Goal: Navigation & Orientation: Find specific page/section

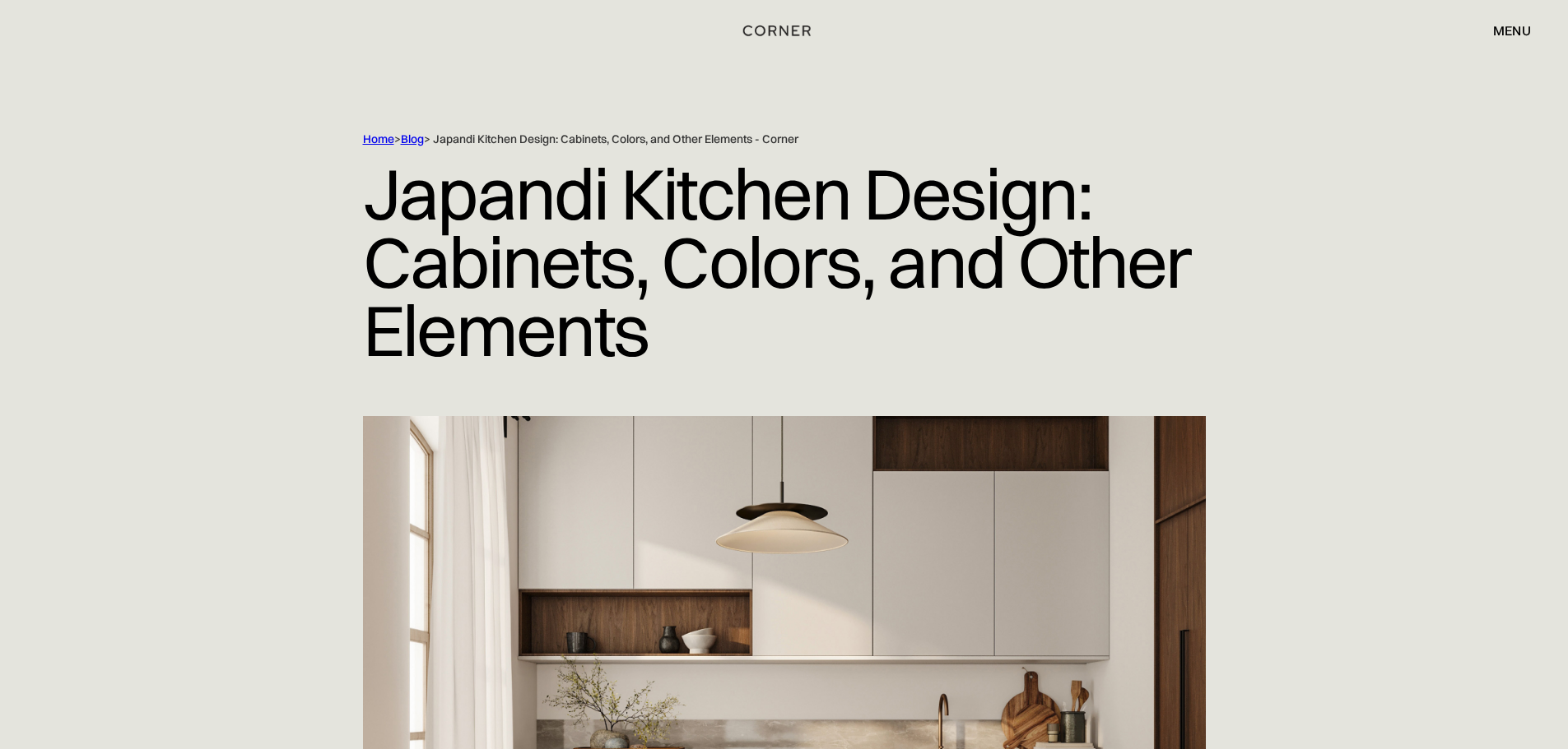
click at [773, 32] on img "home" at bounding box center [777, 31] width 67 height 21
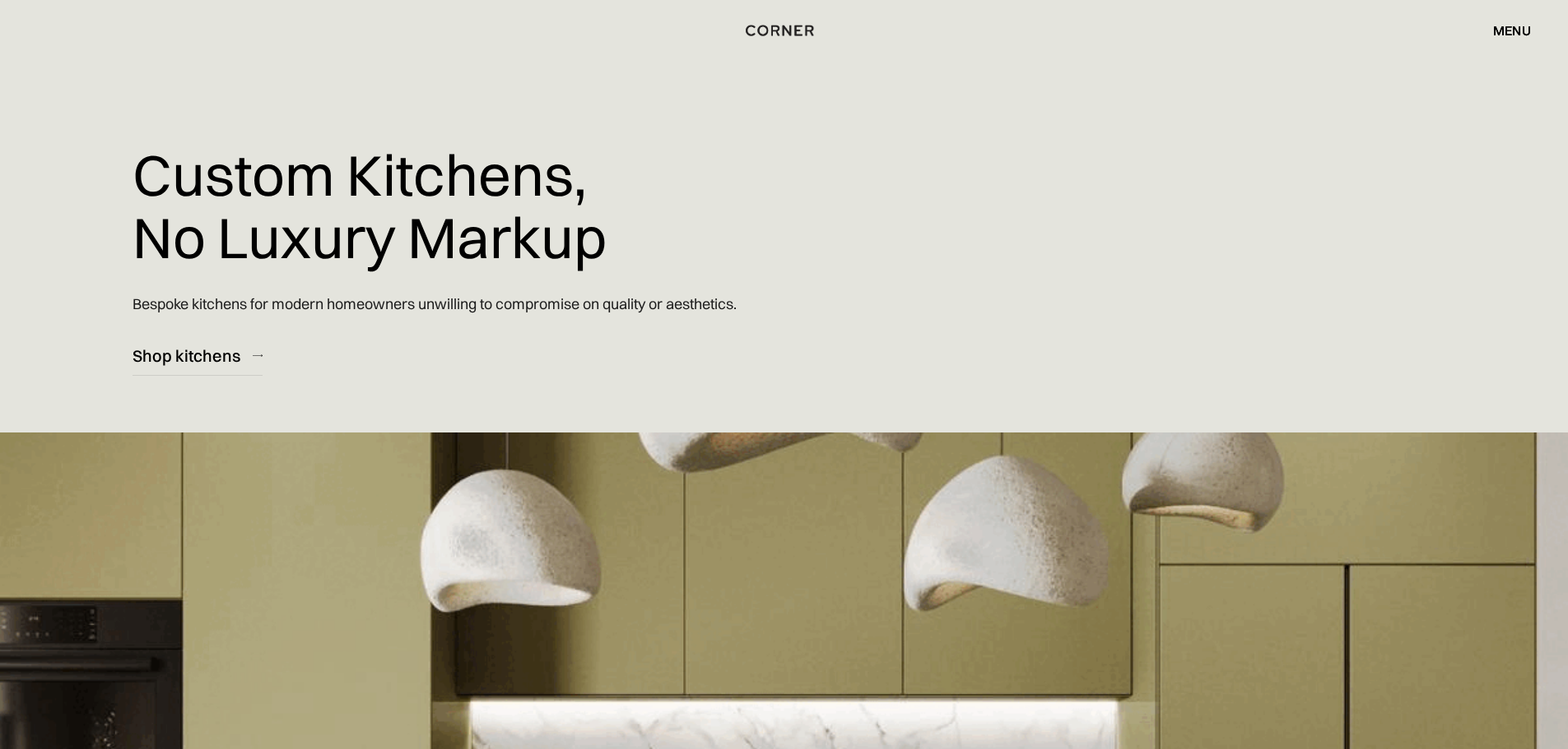
click at [1509, 29] on div "menu" at bounding box center [1511, 30] width 38 height 13
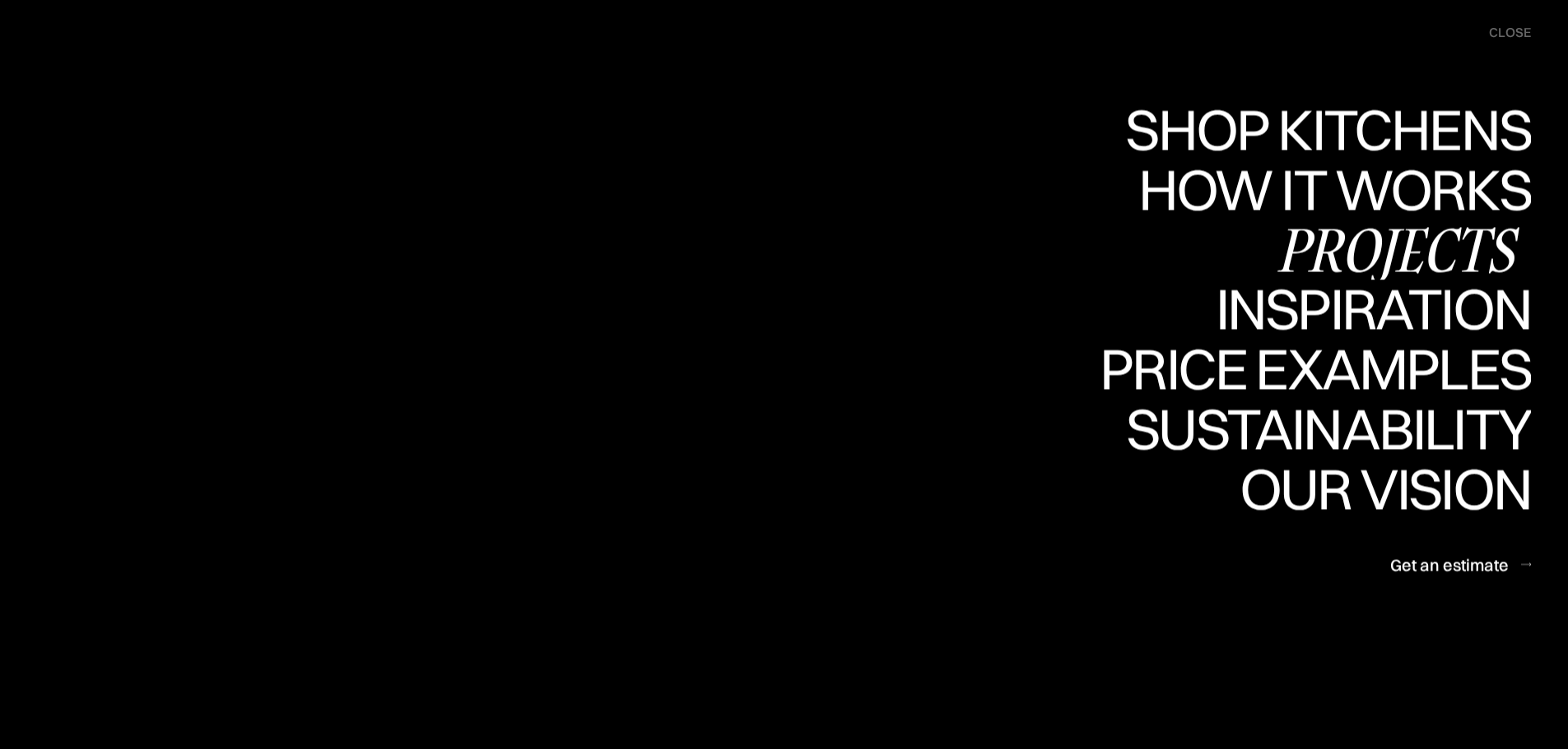
click at [1347, 241] on div "Projects" at bounding box center [1397, 249] width 267 height 58
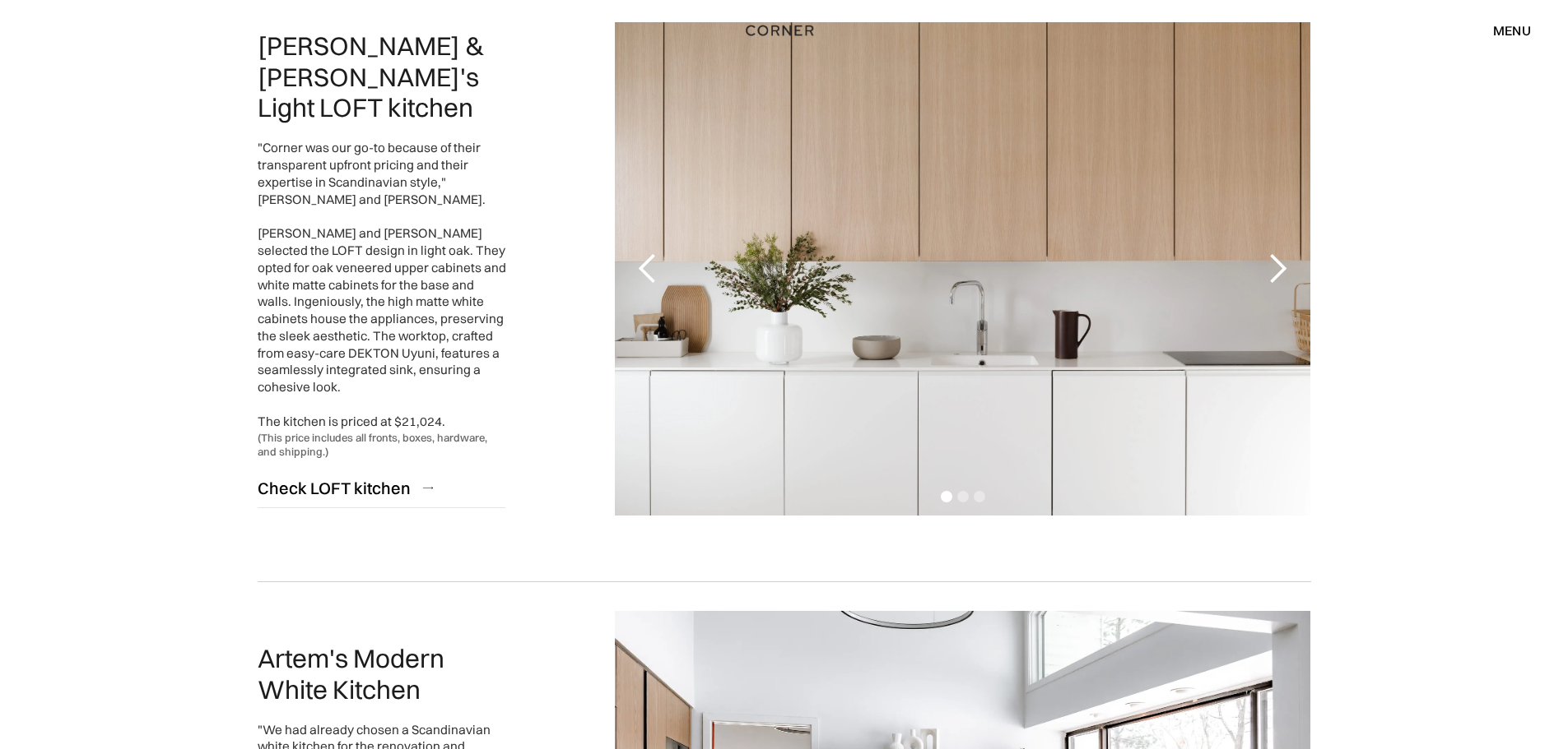
scroll to position [1069, 0]
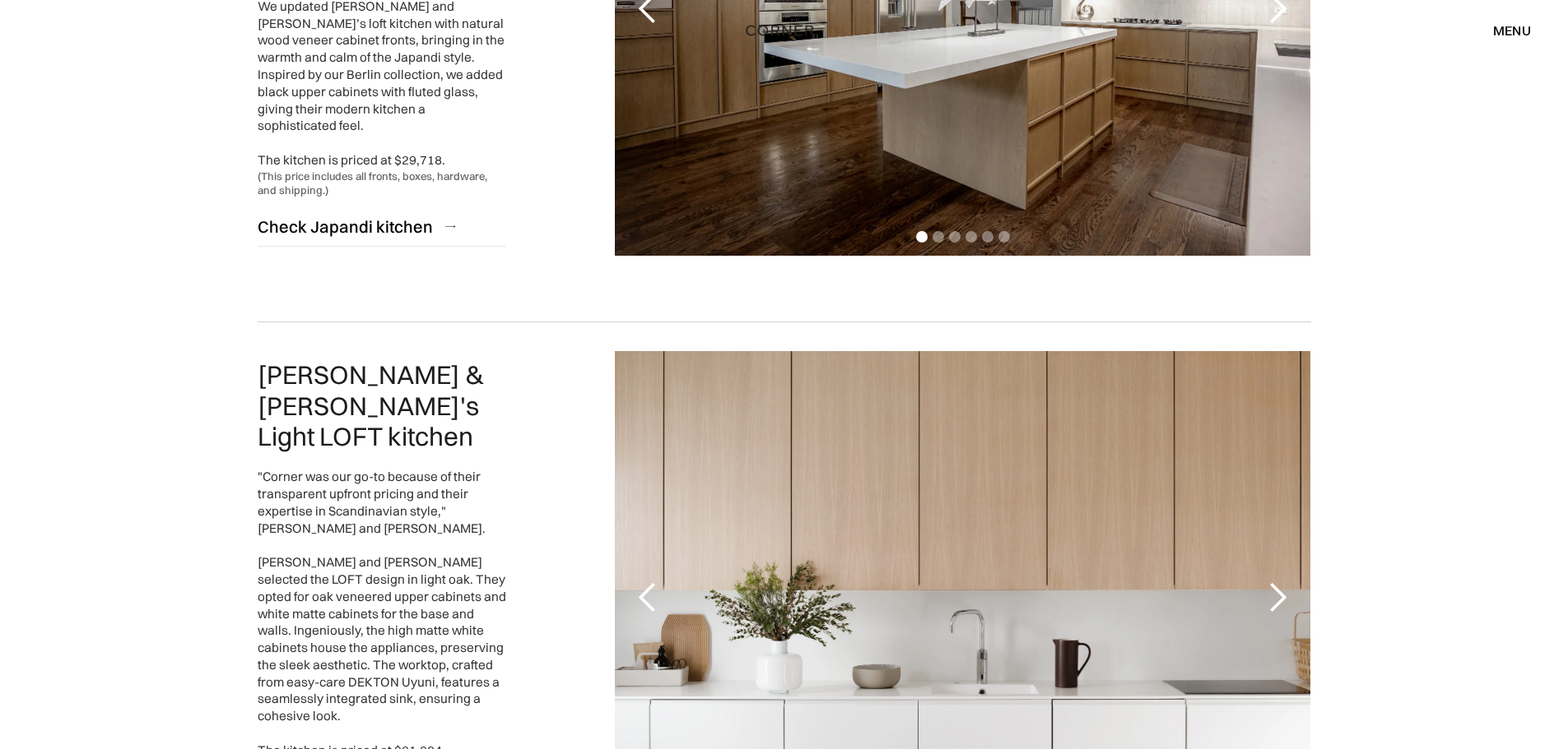
click at [1504, 31] on div "menu" at bounding box center [1511, 30] width 38 height 13
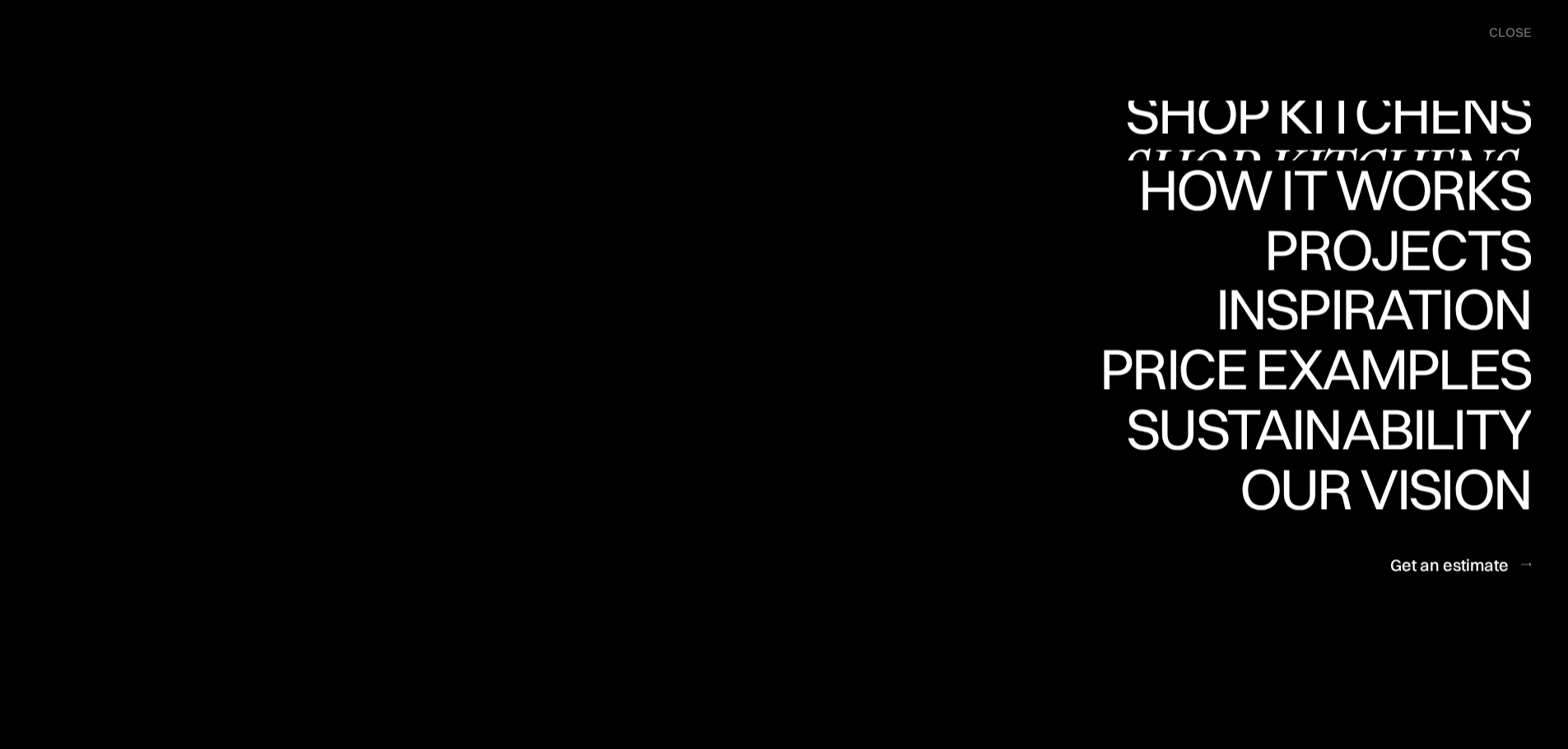
click at [1378, 113] on div "Shop Kitchens" at bounding box center [1324, 113] width 414 height 58
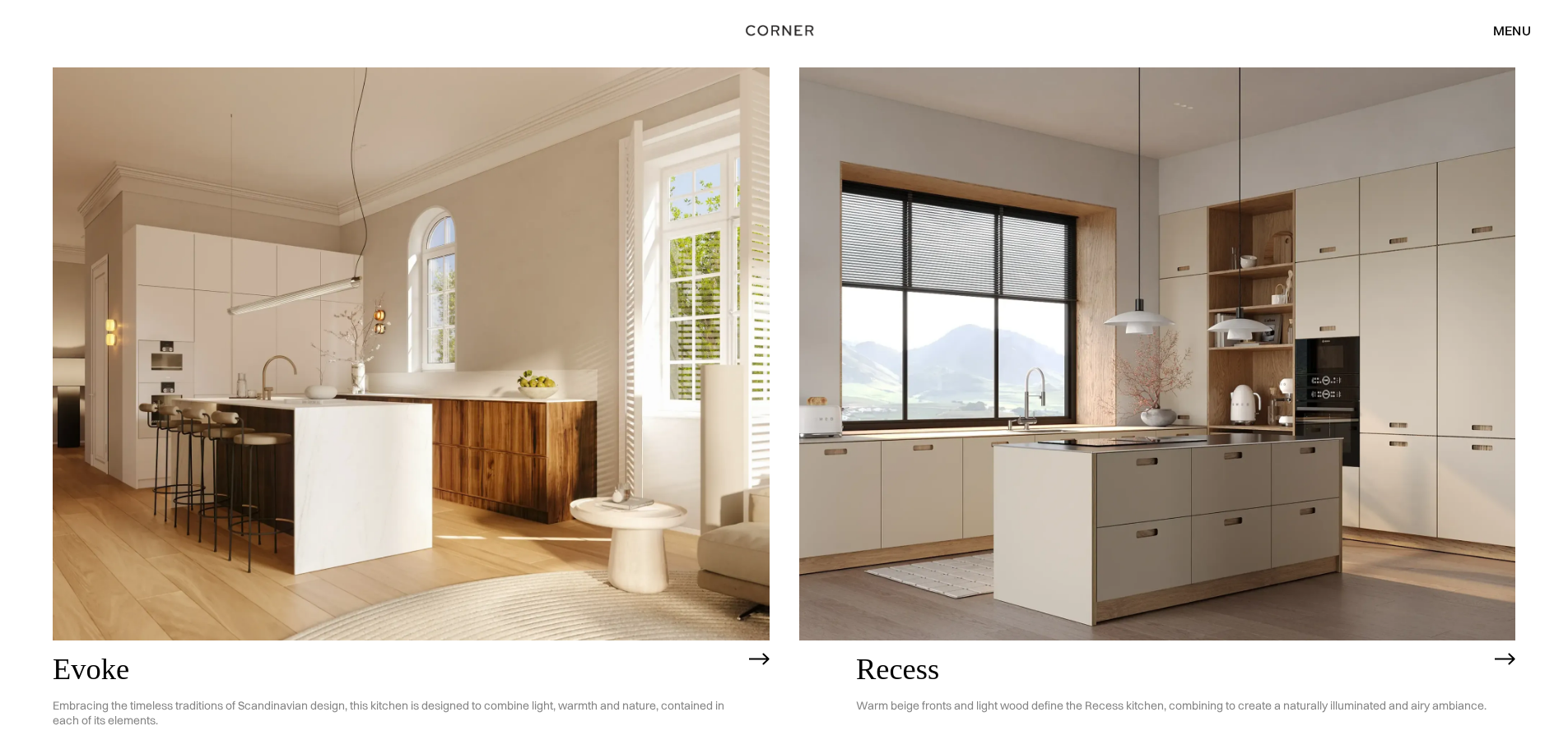
scroll to position [2633, 0]
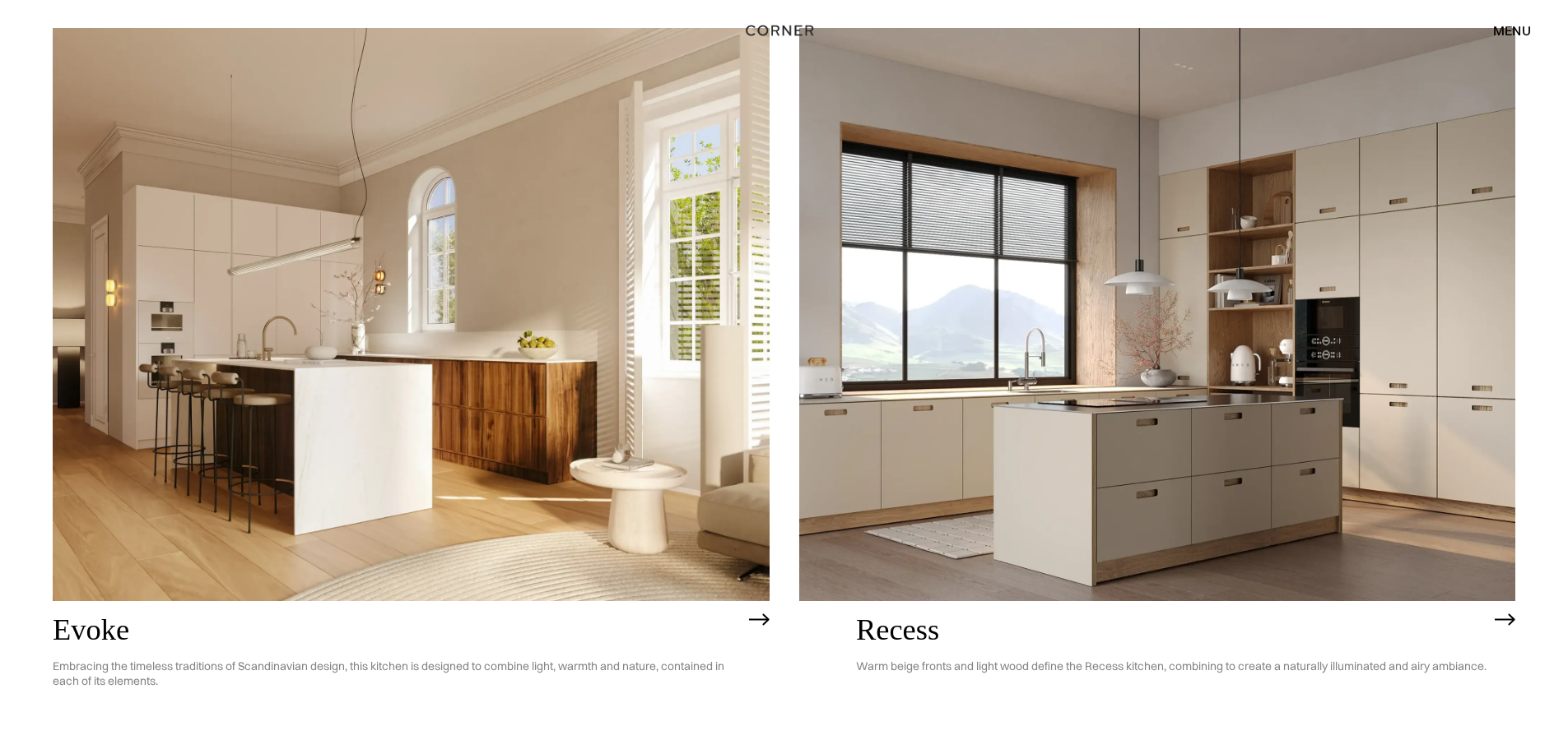
click at [1368, 367] on img at bounding box center [1157, 314] width 717 height 572
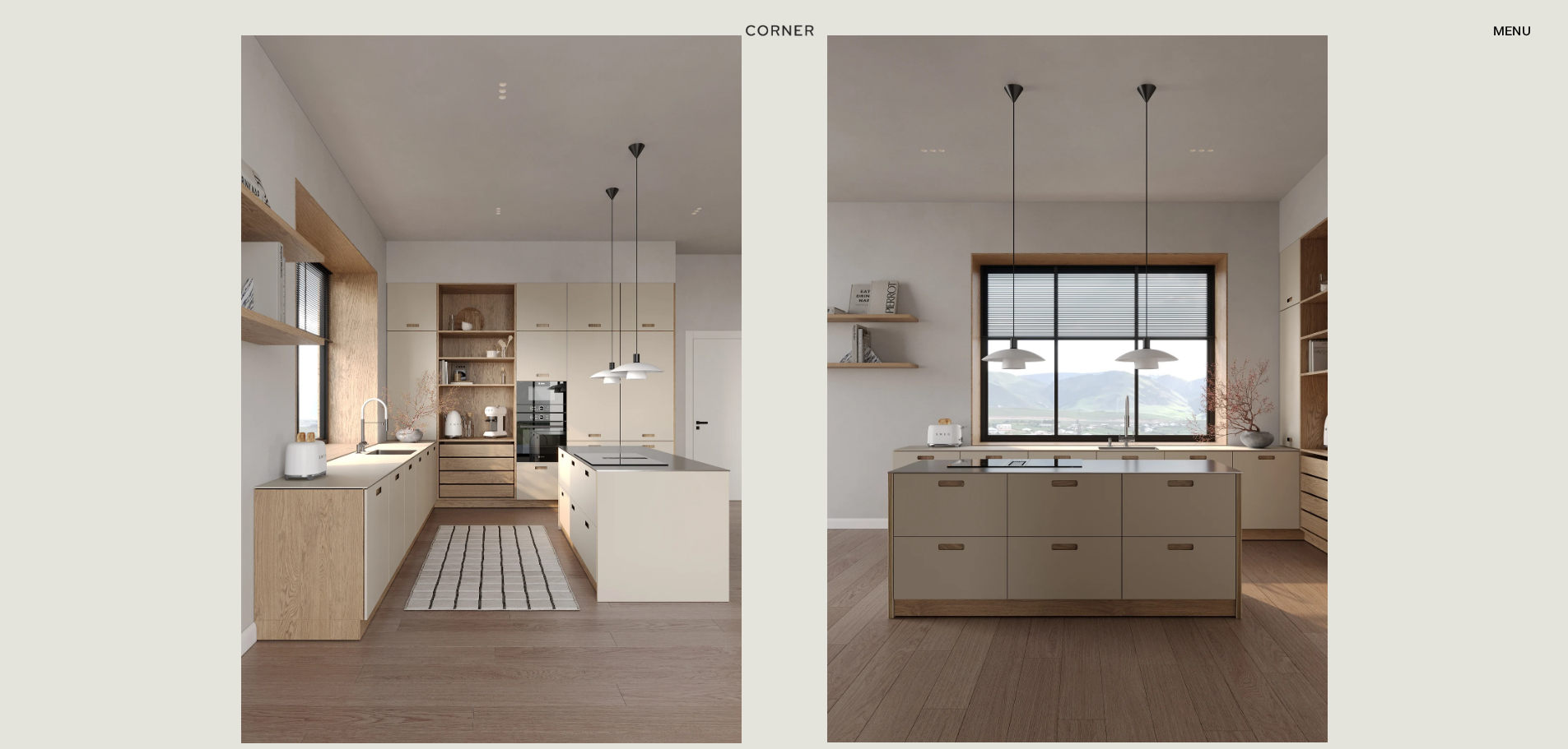
scroll to position [905, 0]
